Goal: Navigation & Orientation: Find specific page/section

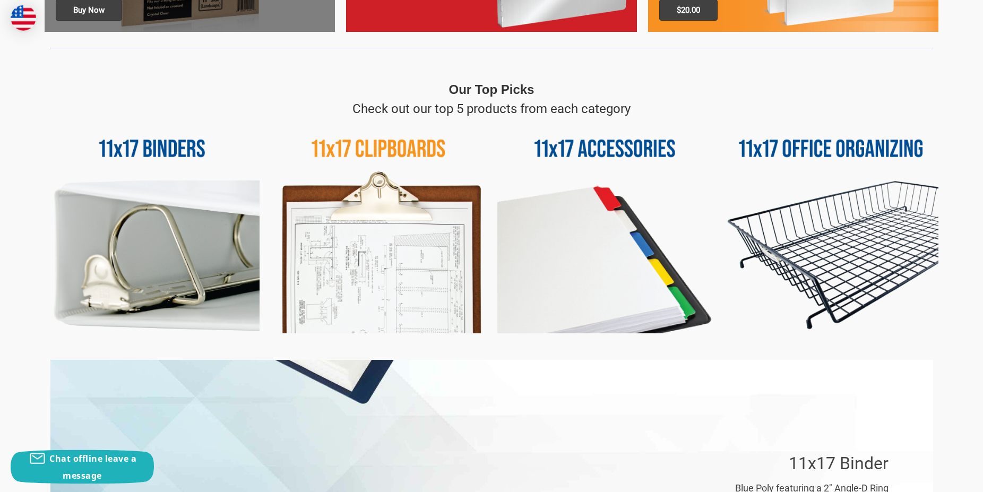
scroll to position [433, 0]
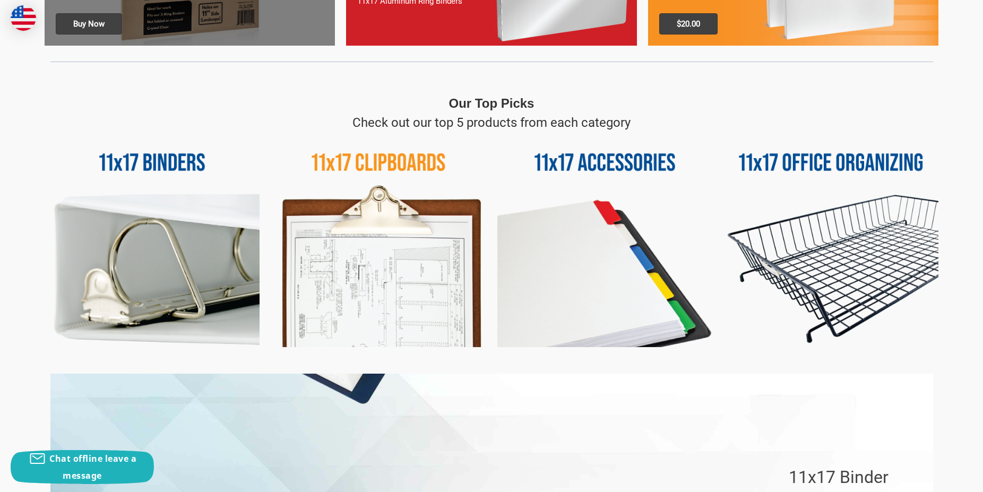
click at [420, 279] on img at bounding box center [378, 239] width 215 height 215
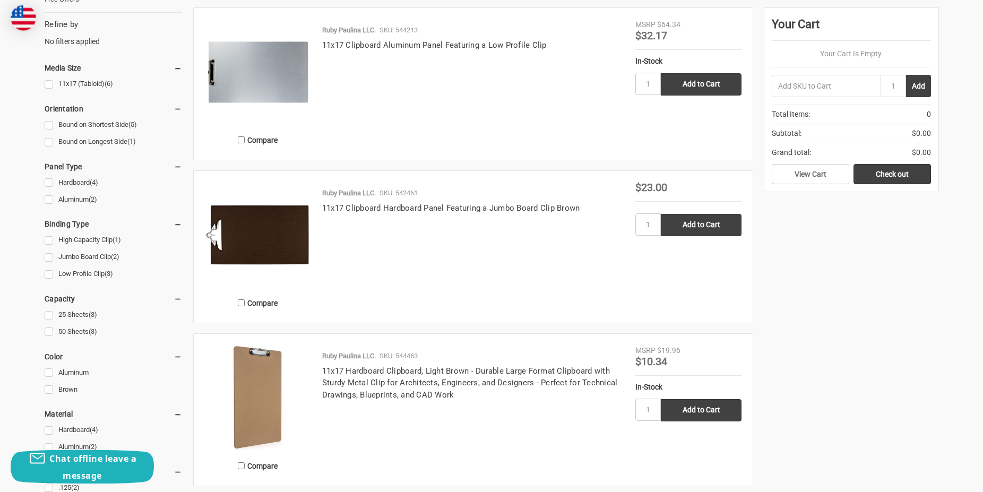
scroll to position [325, 0]
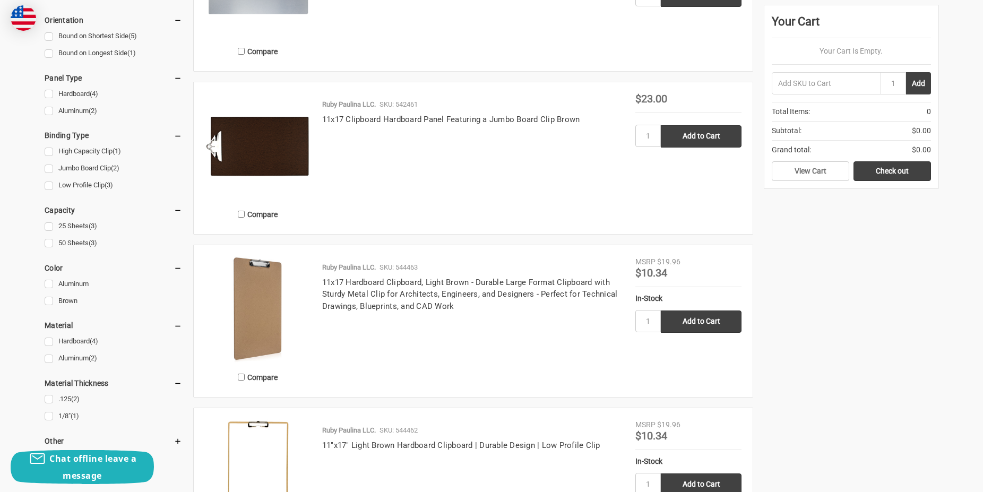
click at [253, 297] on img at bounding box center [258, 309] width 106 height 106
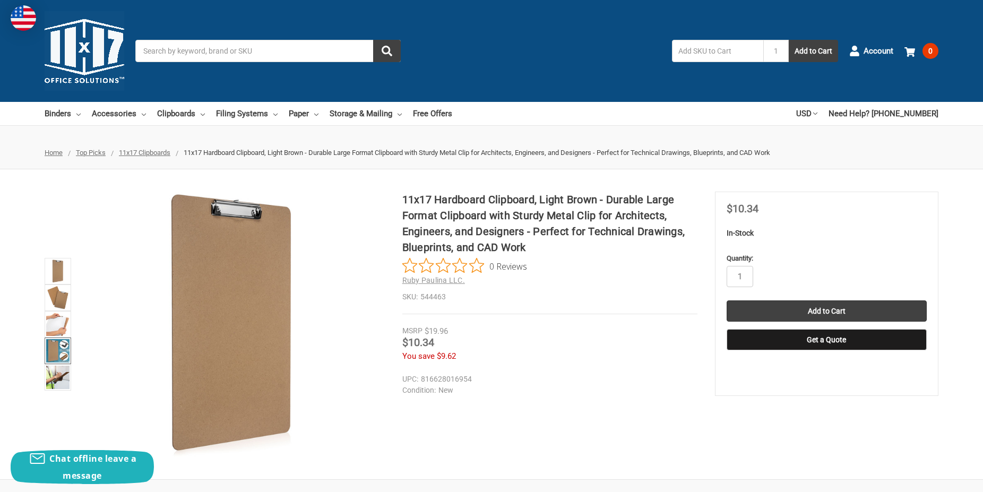
click at [57, 347] on img at bounding box center [57, 350] width 23 height 23
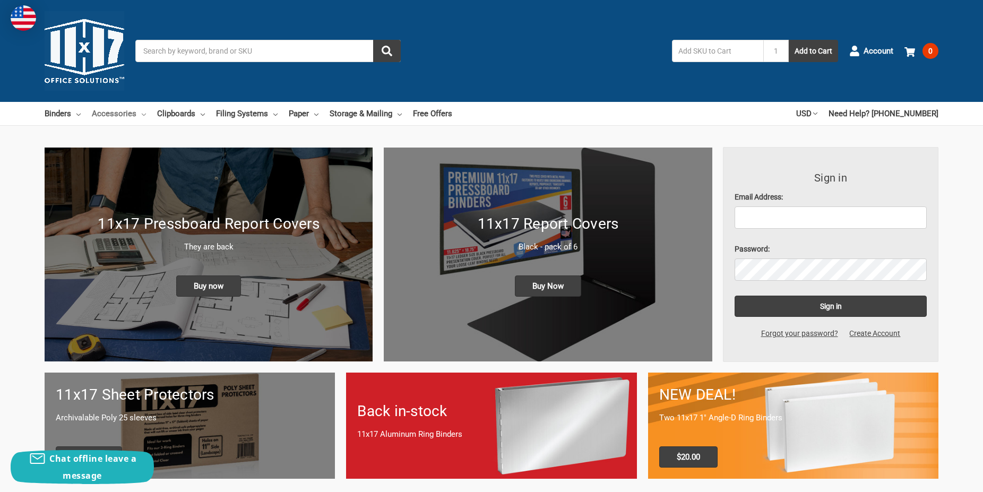
click at [114, 109] on link "Accessories" at bounding box center [119, 113] width 54 height 23
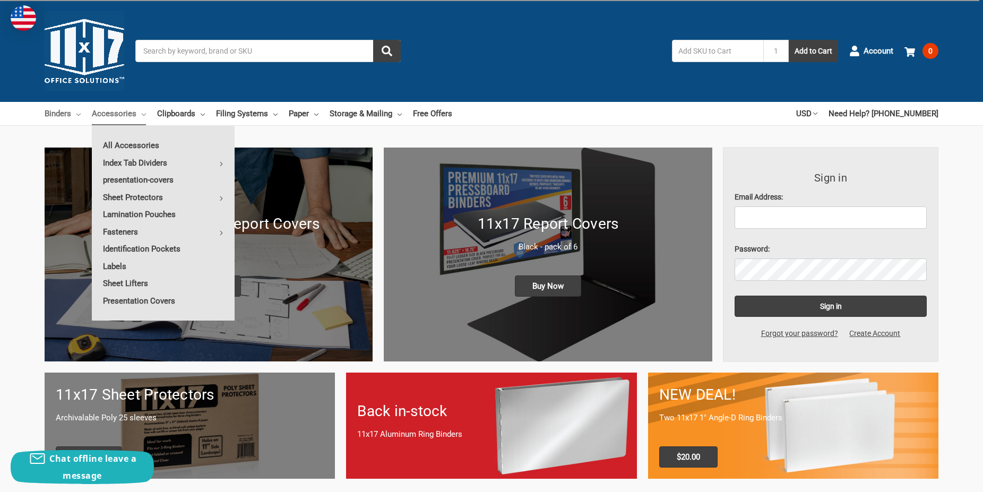
click at [72, 106] on link "Binders" at bounding box center [63, 113] width 36 height 23
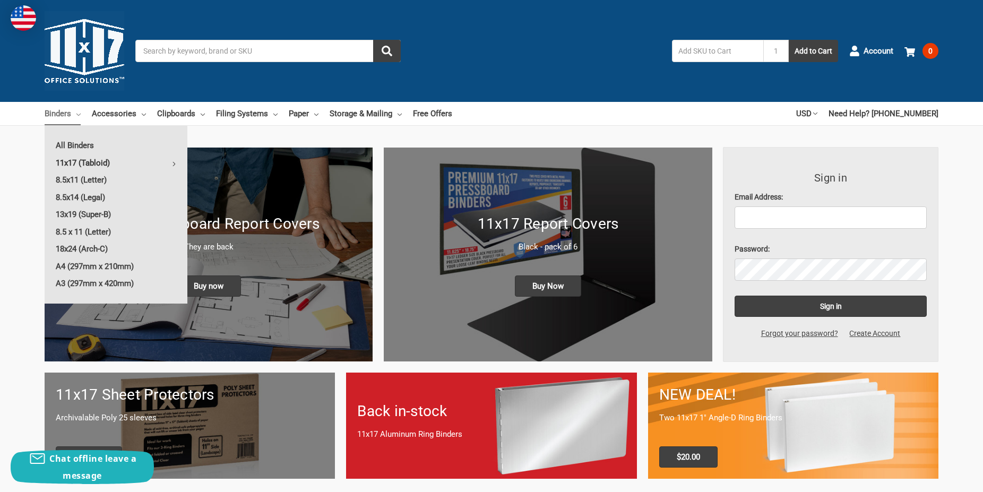
click at [92, 160] on link "11x17 (Tabloid)" at bounding box center [116, 162] width 143 height 17
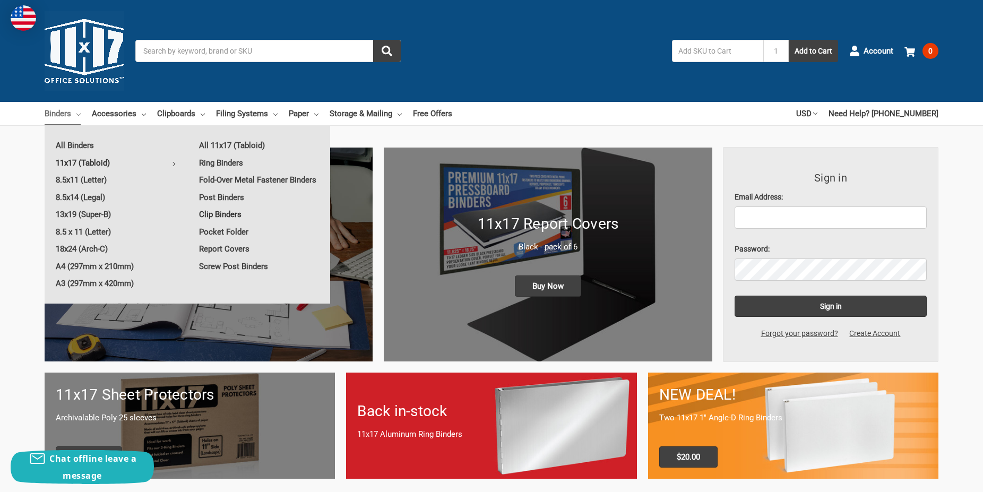
click at [226, 223] on link "Clip Binders" at bounding box center [259, 214] width 142 height 17
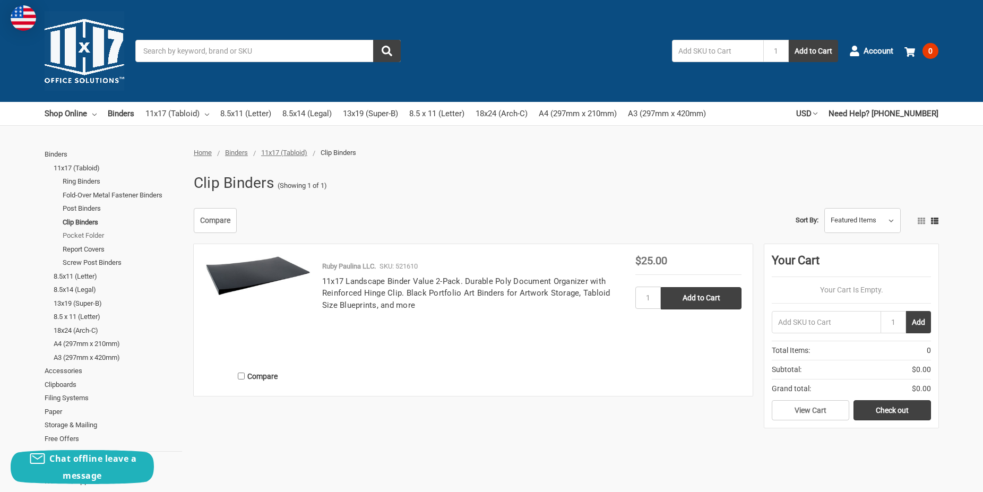
click at [77, 236] on link "Pocket Folder" at bounding box center [122, 236] width 119 height 14
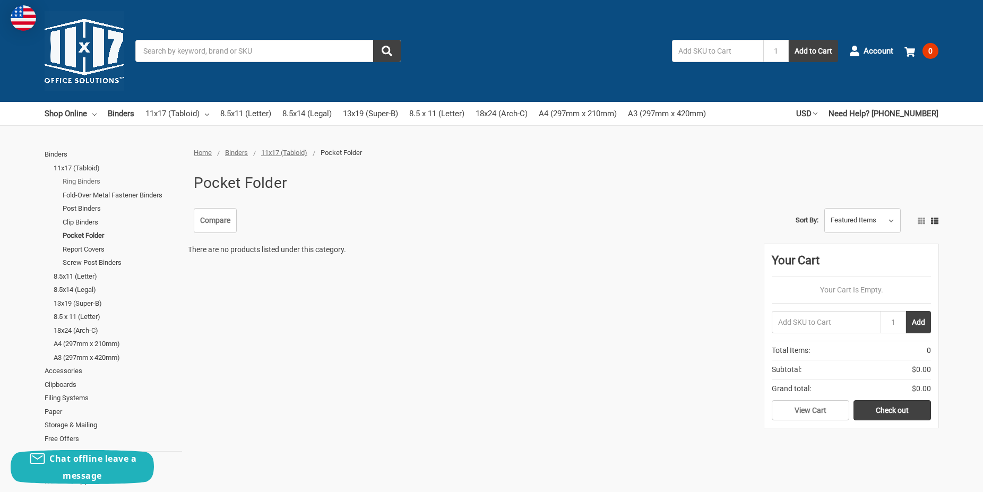
click at [75, 182] on link "Ring Binders" at bounding box center [122, 182] width 119 height 14
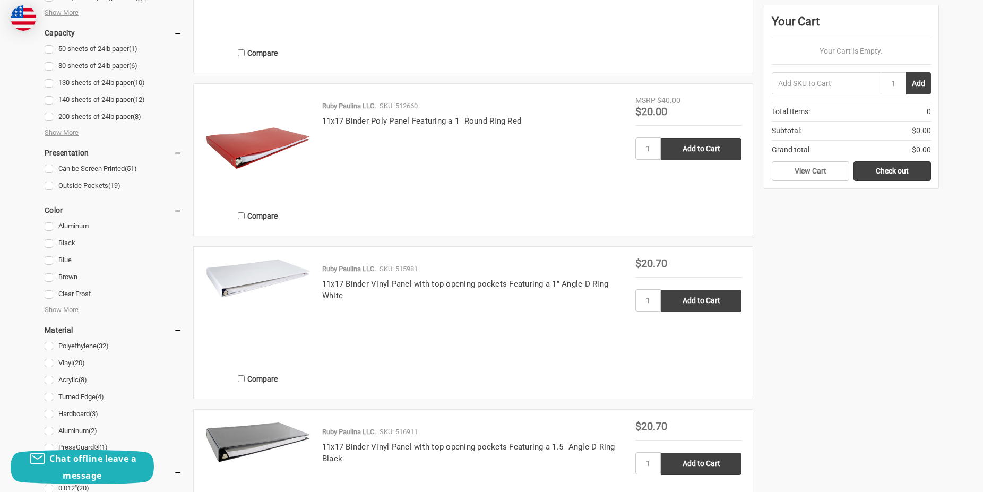
scroll to position [1191, 0]
